Goal: Transaction & Acquisition: Purchase product/service

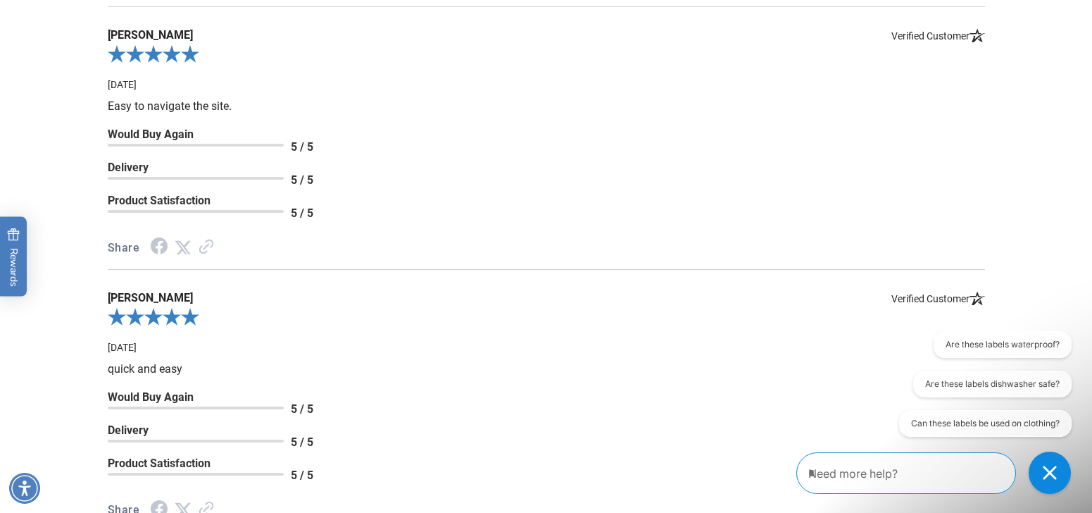
scroll to position [2042, 0]
